Goal: Information Seeking & Learning: Learn about a topic

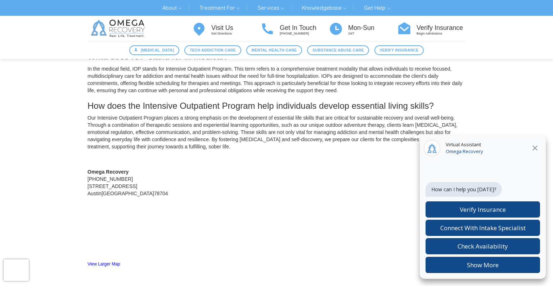
scroll to position [801, 0]
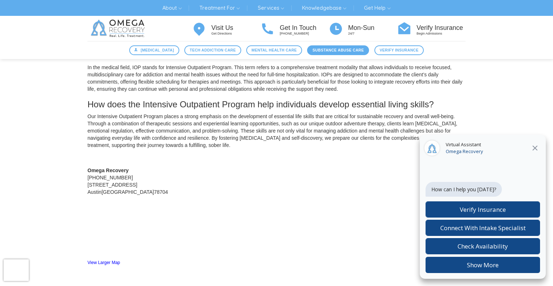
click at [331, 52] on span "Substance Abuse Care" at bounding box center [339, 50] width 52 height 6
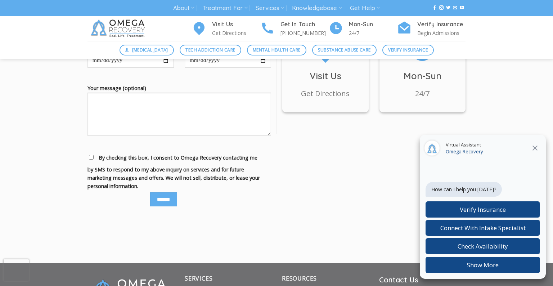
scroll to position [833, 0]
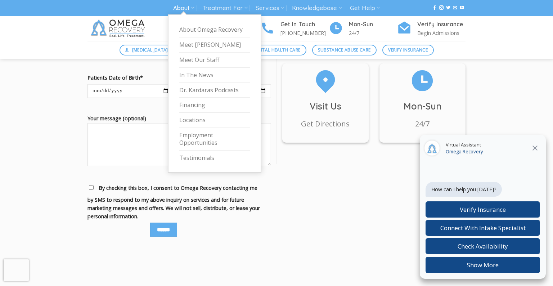
click at [173, 11] on link "About" at bounding box center [183, 7] width 21 height 13
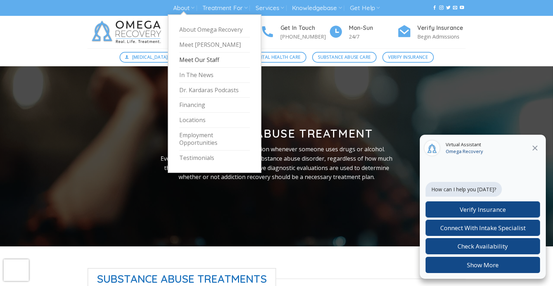
click at [179, 68] on link "Meet Our Staff" at bounding box center [214, 60] width 71 height 15
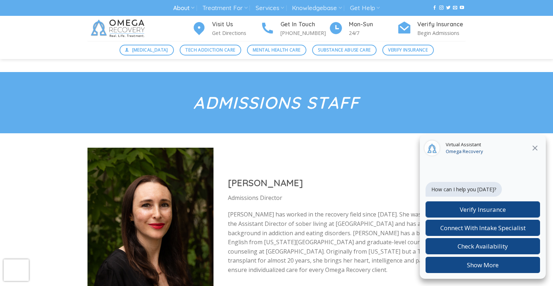
scroll to position [2635, 0]
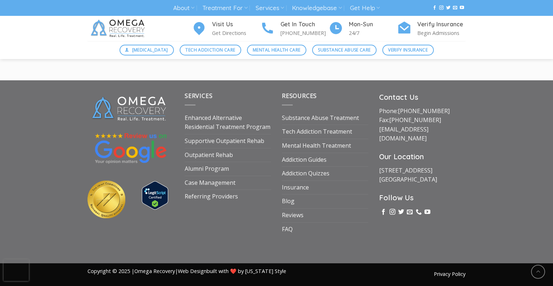
scroll to position [1273, 0]
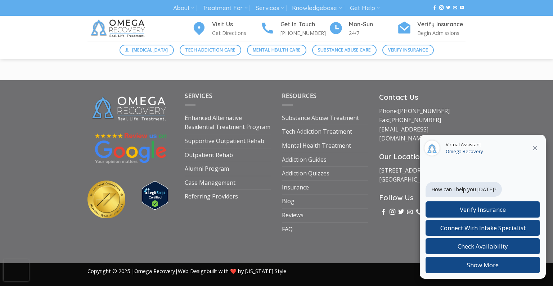
scroll to position [833, 0]
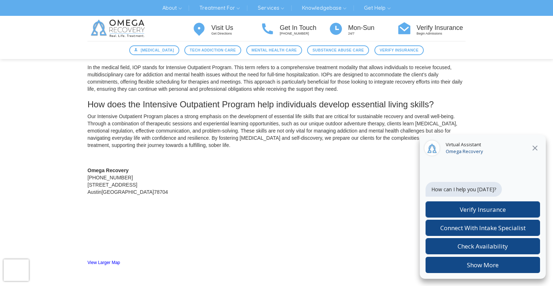
scroll to position [801, 0]
